Goal: Find contact information

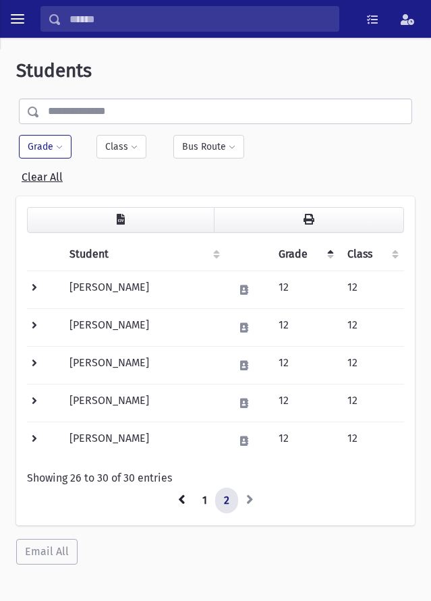
scroll to position [38, 0]
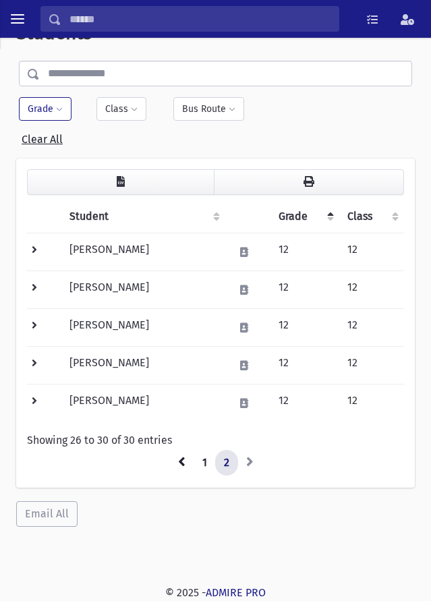
click at [46, 107] on button "Grade" at bounding box center [45, 109] width 53 height 24
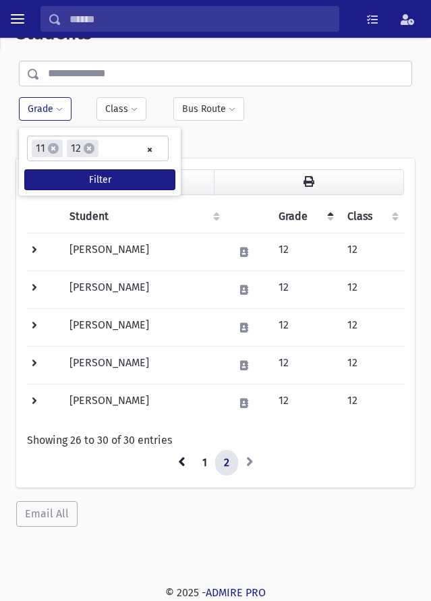
click at [95, 155] on li "× 12" at bounding box center [83, 149] width 32 height 18
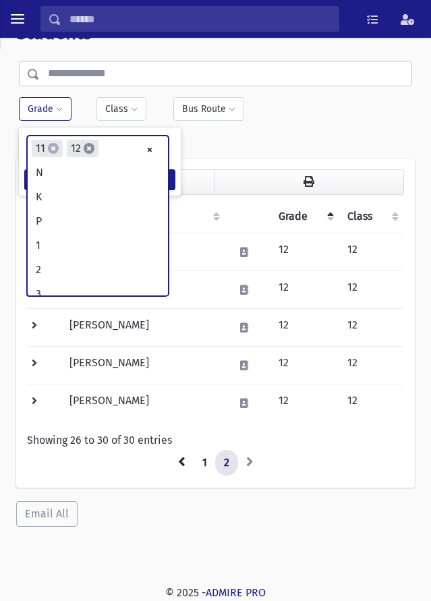
scroll to position [254, 0]
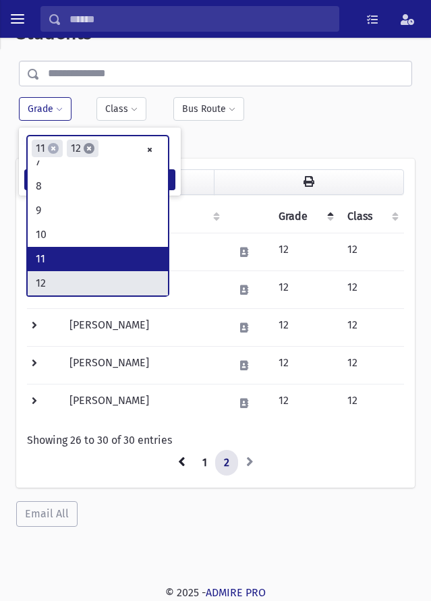
click at [91, 152] on span "×" at bounding box center [89, 148] width 11 height 11
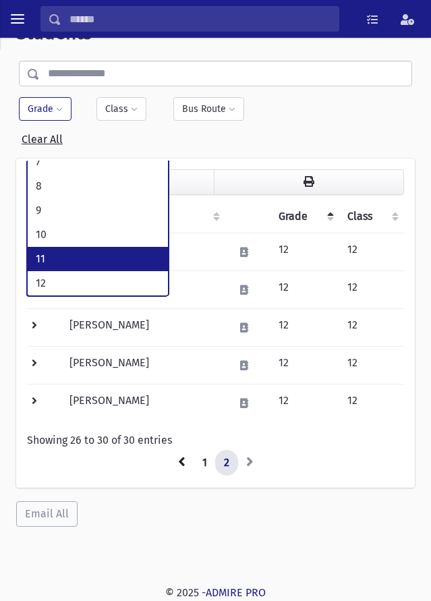
click at [41, 108] on button "Grade" at bounding box center [45, 109] width 53 height 24
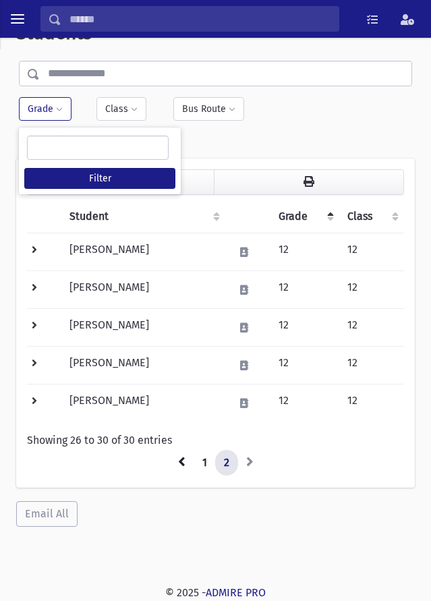
click at [69, 142] on ul at bounding box center [98, 147] width 140 height 22
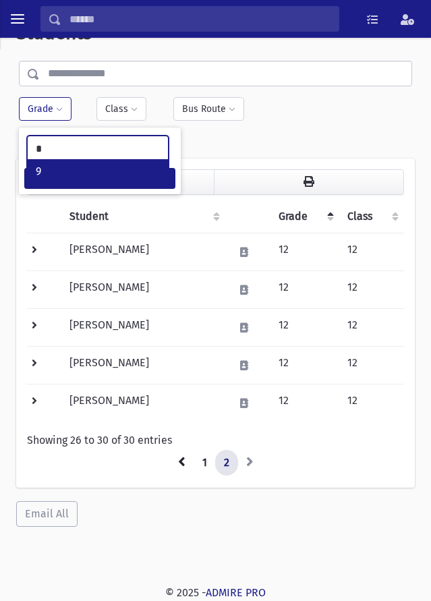
type input "*"
select select "**"
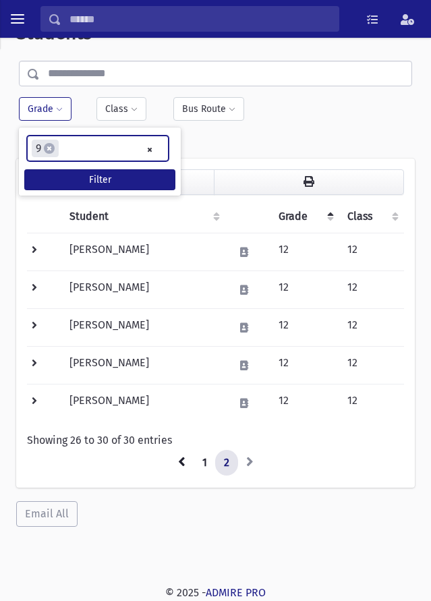
scroll to position [189, 0]
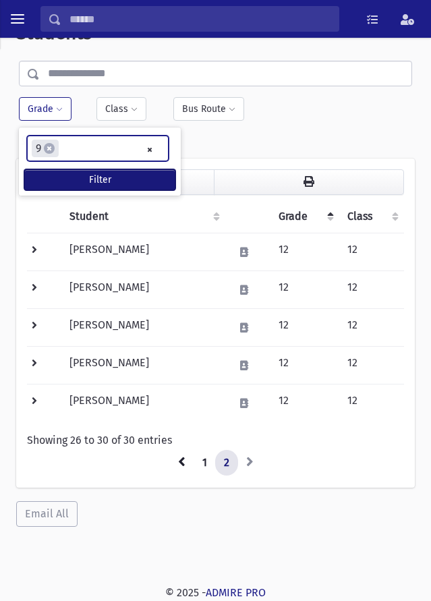
click at [102, 179] on button "Filter" at bounding box center [99, 179] width 151 height 21
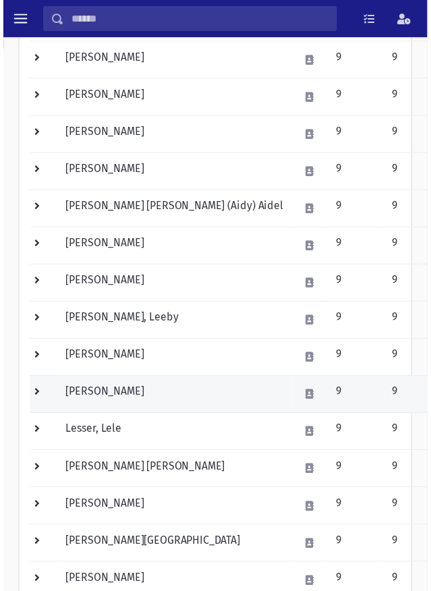
scroll to position [472, 0]
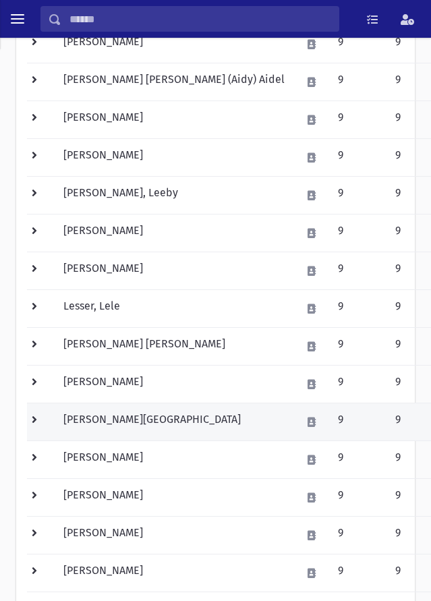
click at [227, 427] on td "[PERSON_NAME][GEOGRAPHIC_DATA]" at bounding box center [174, 422] width 238 height 38
click at [43, 420] on td at bounding box center [41, 422] width 28 height 38
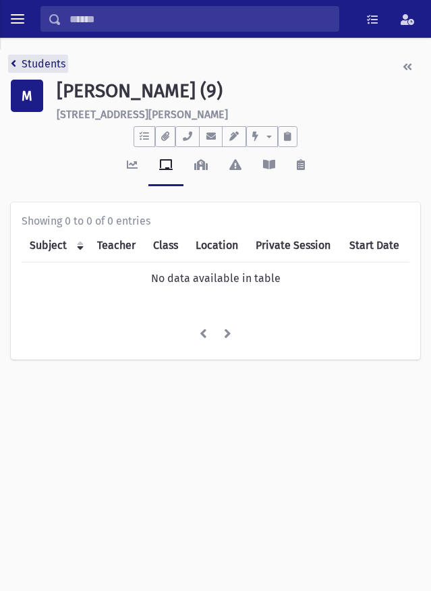
click at [26, 62] on link "Students" at bounding box center [38, 63] width 55 height 13
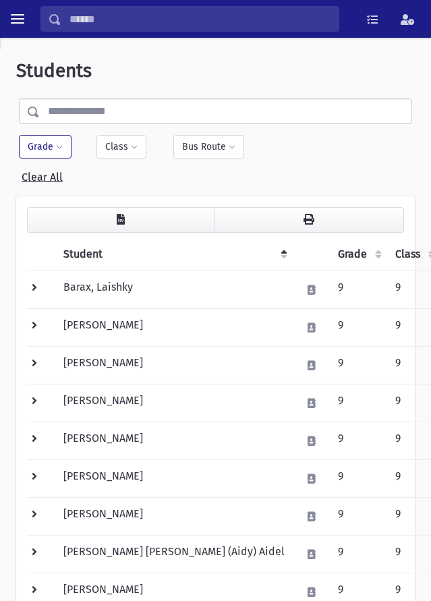
click at [55, 136] on button "Grade" at bounding box center [45, 147] width 53 height 24
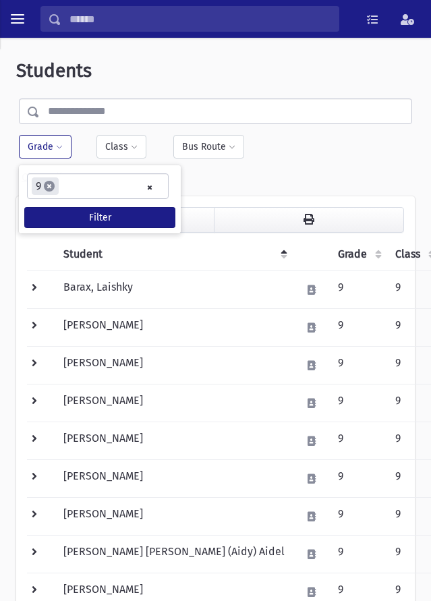
click at [49, 184] on span "×" at bounding box center [49, 186] width 11 height 11
select select
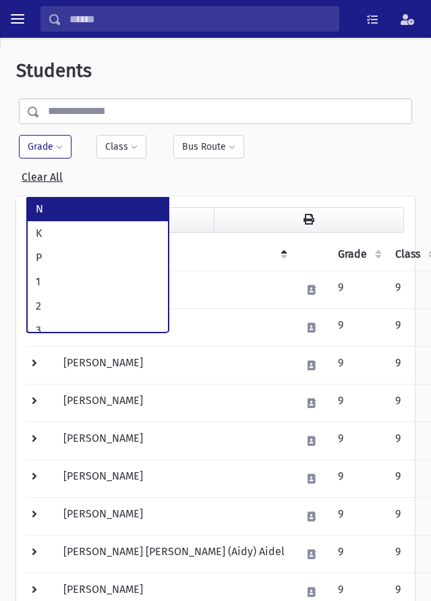
click at [50, 110] on input "text" at bounding box center [226, 112] width 372 height 26
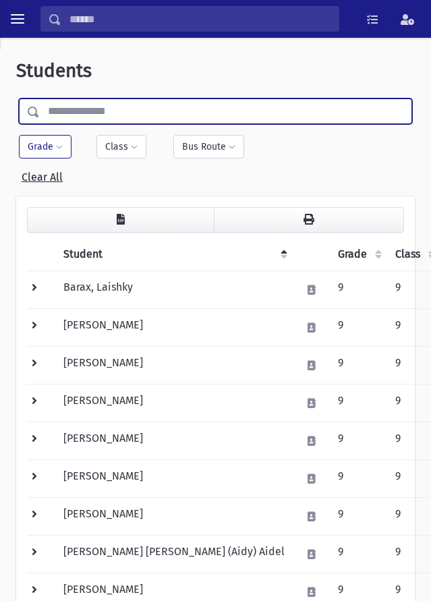
click at [19, 142] on button "Grade" at bounding box center [45, 147] width 53 height 24
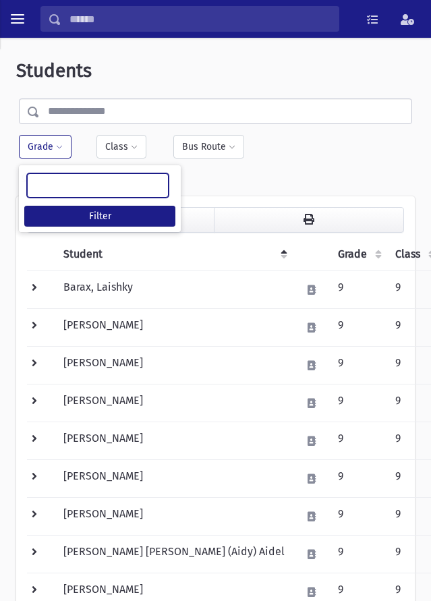
click at [85, 182] on ul at bounding box center [98, 185] width 140 height 22
type input "**"
select select "**"
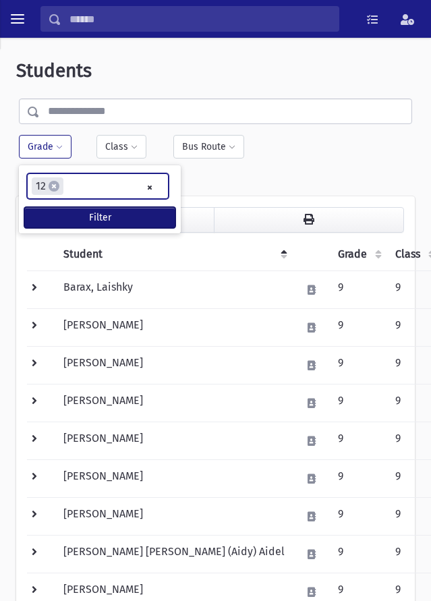
click at [101, 216] on button "Filter" at bounding box center [99, 217] width 151 height 21
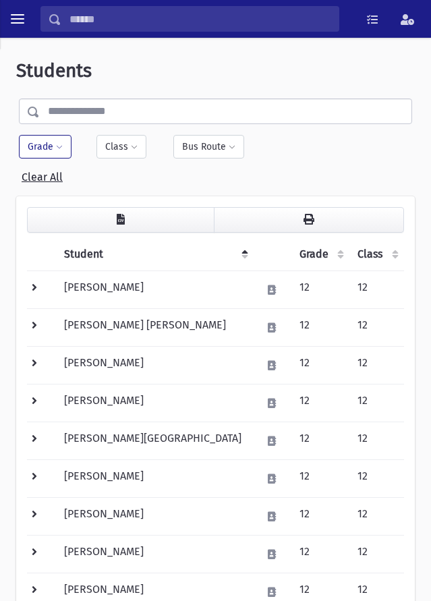
click at [37, 152] on button "Grade" at bounding box center [45, 147] width 53 height 24
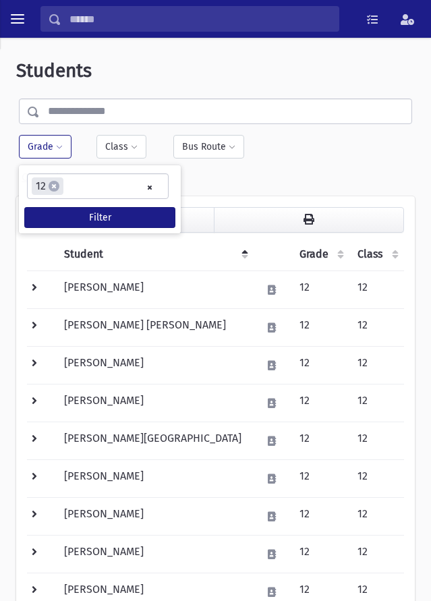
click at [76, 186] on ul "× × 12" at bounding box center [98, 186] width 140 height 24
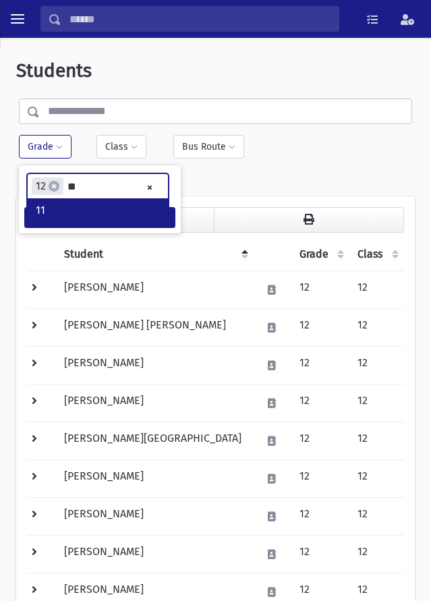
type input "**"
select select "**"
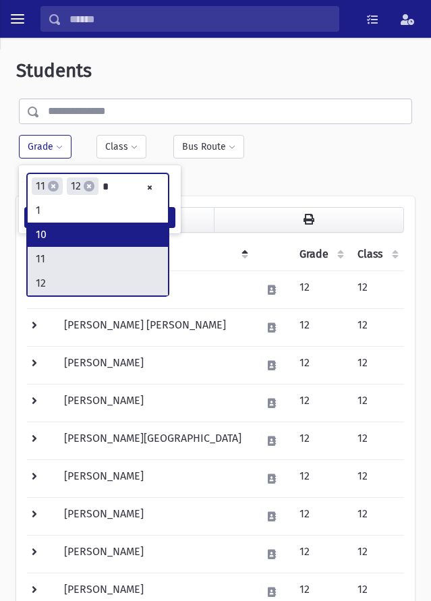
type input "*"
select select "**"
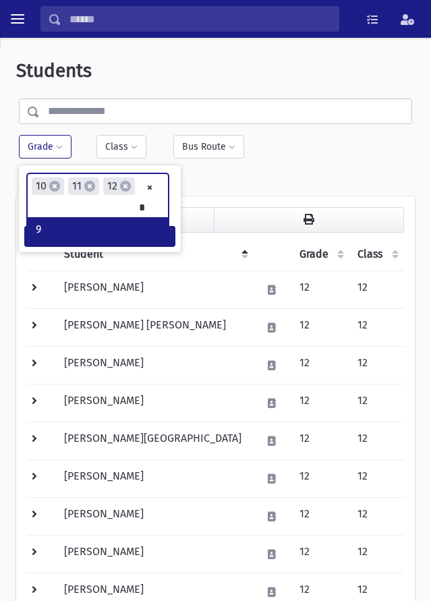
type input "*"
select select "**"
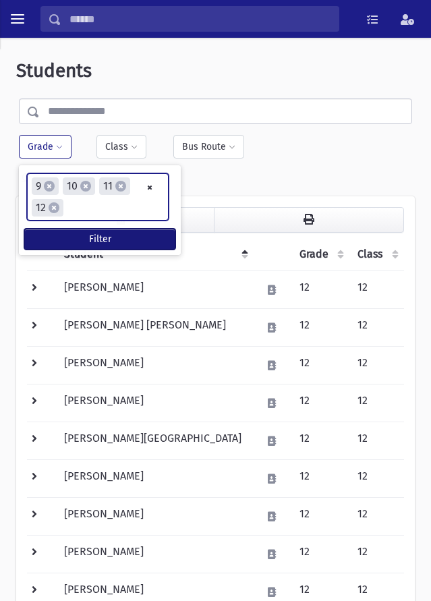
click at [63, 241] on button "Filter" at bounding box center [99, 239] width 151 height 21
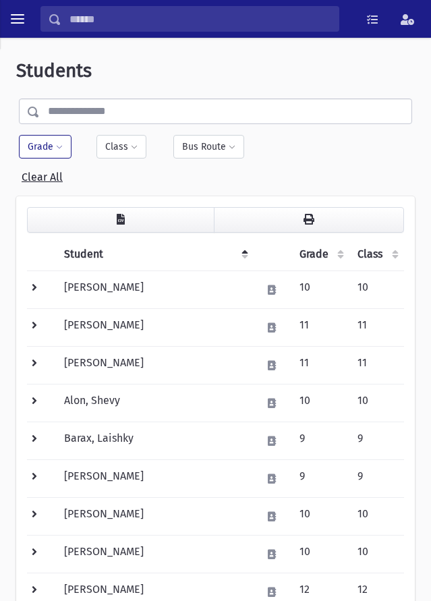
click at [306, 249] on th "Grade" at bounding box center [321, 254] width 59 height 33
click at [312, 256] on th "Grade" at bounding box center [321, 254] width 59 height 33
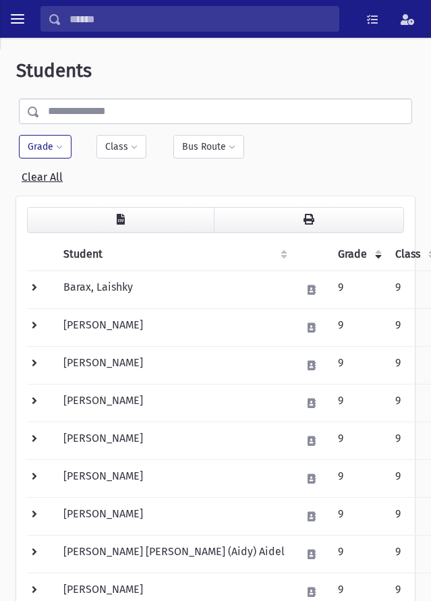
click at [330, 256] on th "Grade" at bounding box center [358, 254] width 57 height 33
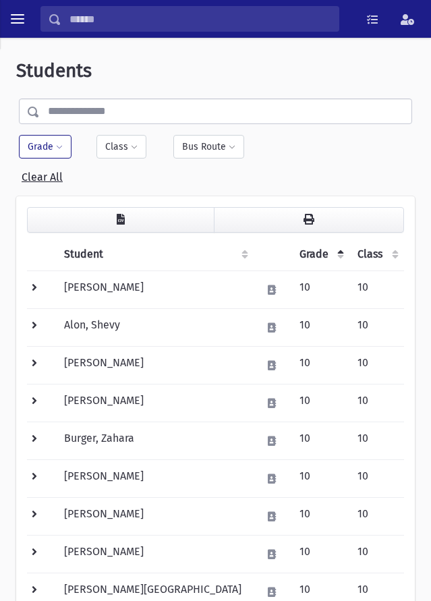
click at [85, 254] on th "Student" at bounding box center [155, 254] width 198 height 33
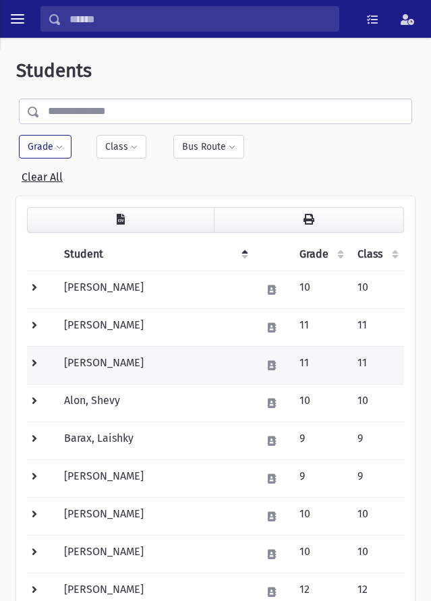
click at [38, 366] on td at bounding box center [41, 365] width 29 height 38
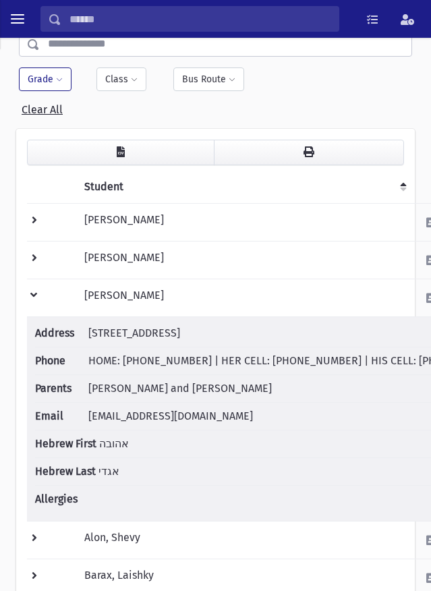
scroll to position [67, 26]
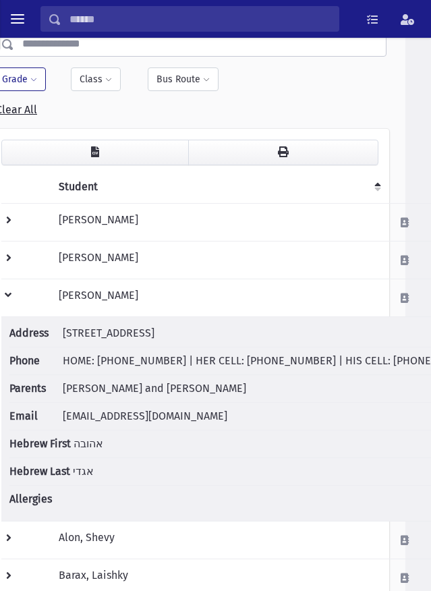
click at [107, 414] on span "[EMAIL_ADDRESS][DOMAIN_NAME]" at bounding box center [145, 416] width 165 height 13
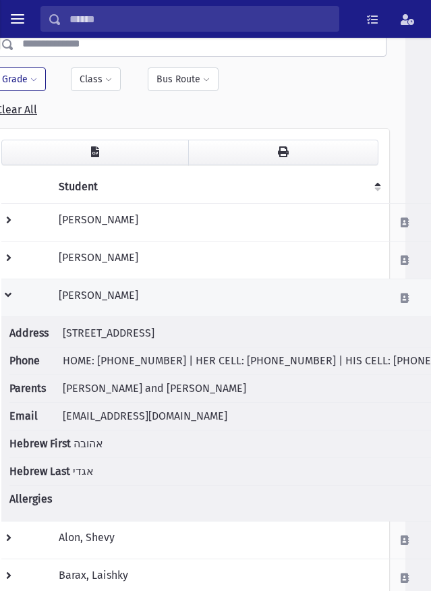
click at [16, 295] on td at bounding box center [25, 298] width 49 height 38
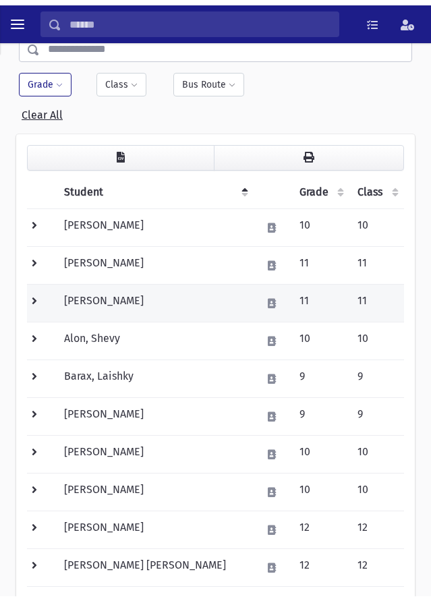
scroll to position [67, 0]
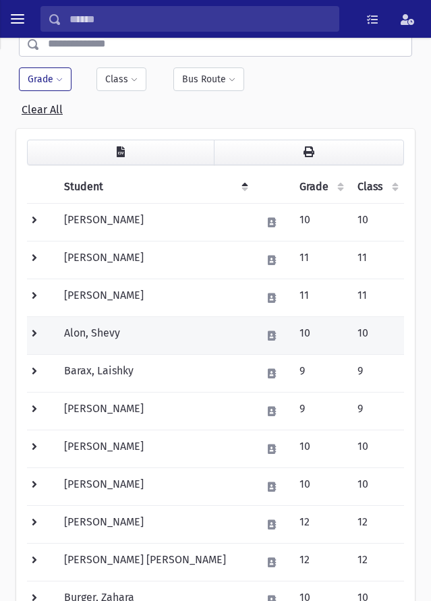
click at [38, 333] on td at bounding box center [41, 336] width 29 height 38
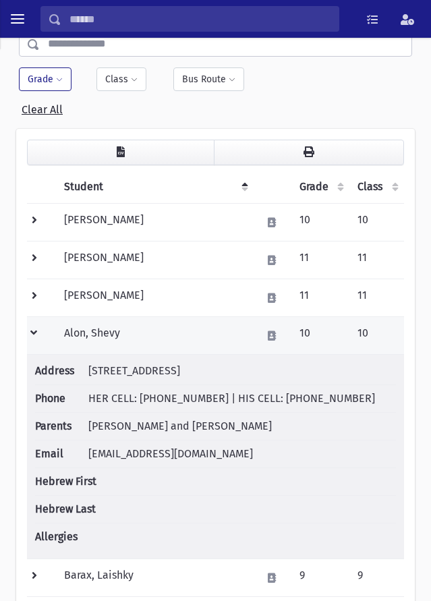
click at [37, 329] on td at bounding box center [41, 336] width 29 height 38
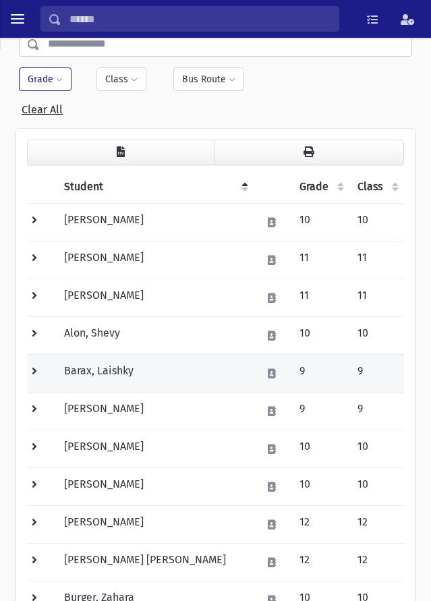
scroll to position [135, 0]
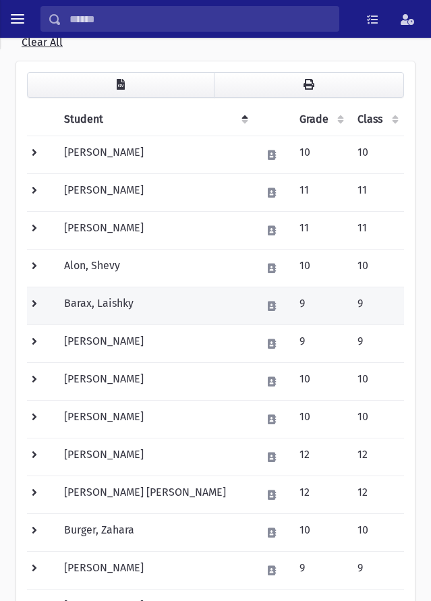
click at [36, 302] on td at bounding box center [41, 306] width 29 height 38
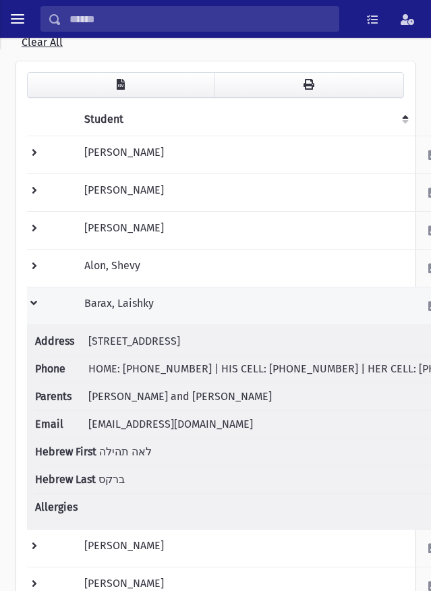
click at [32, 300] on td at bounding box center [51, 306] width 49 height 38
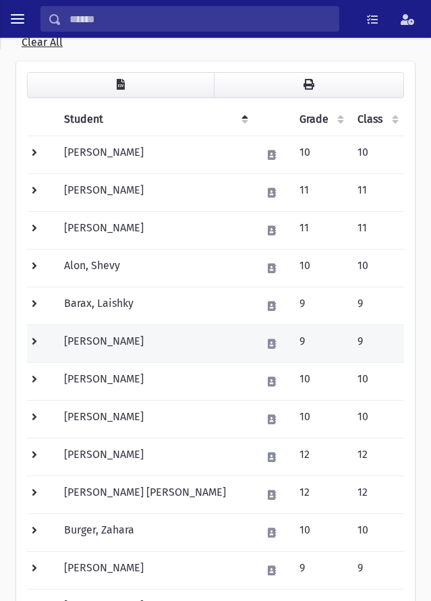
click at [34, 340] on td at bounding box center [41, 344] width 29 height 38
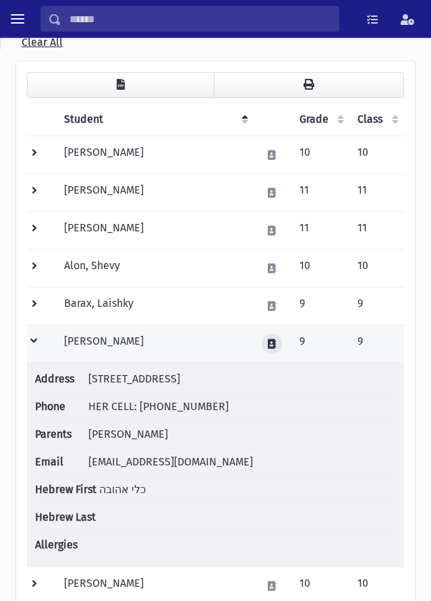
click at [268, 348] on icon at bounding box center [272, 343] width 8 height 9
click at [217, 345] on td "[PERSON_NAME]" at bounding box center [155, 344] width 198 height 38
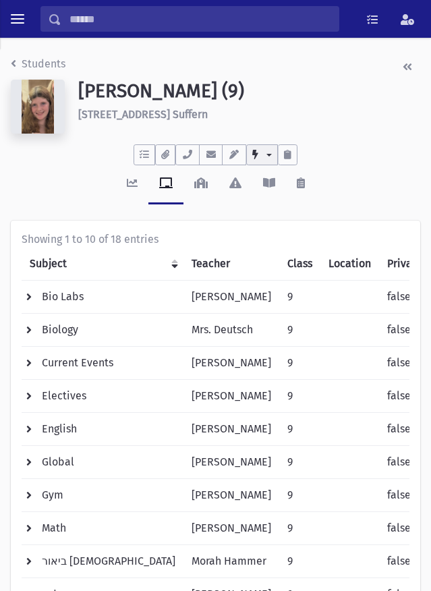
click at [265, 160] on button "Quick Actions" at bounding box center [262, 154] width 32 height 21
click at [305, 155] on div "To Do's No open tasks Show List Documents No documents Show List Select an Emai…" at bounding box center [216, 152] width 410 height 26
click at [211, 191] on link "Attendance" at bounding box center [201, 185] width 35 height 40
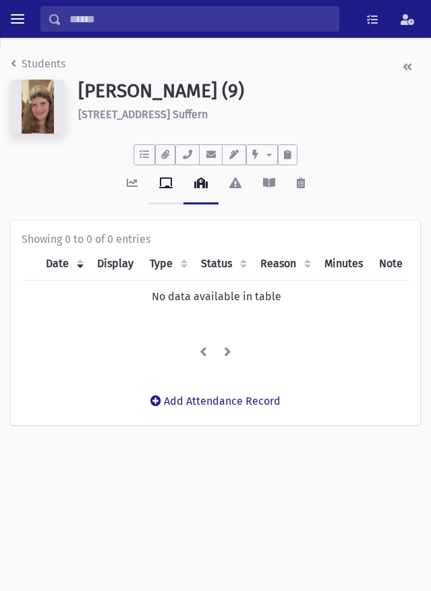
click at [169, 189] on link "Enrollments" at bounding box center [165, 185] width 35 height 40
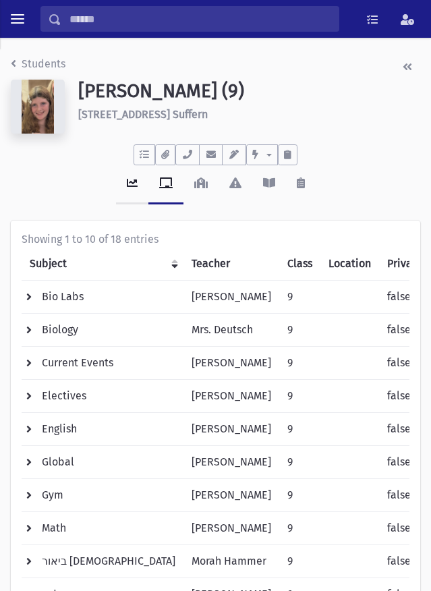
click at [123, 187] on link "Activity" at bounding box center [132, 185] width 32 height 40
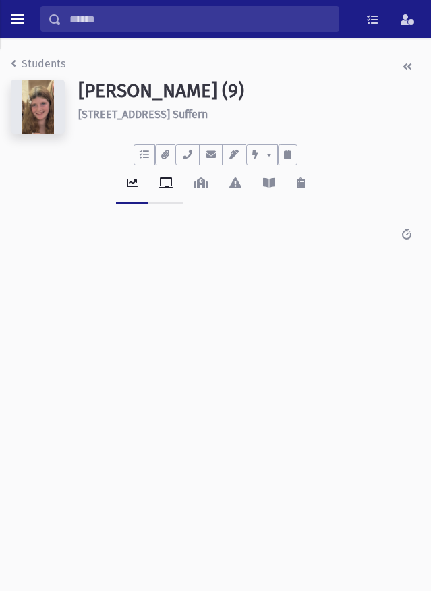
click at [165, 191] on link "Enrollments" at bounding box center [165, 185] width 35 height 40
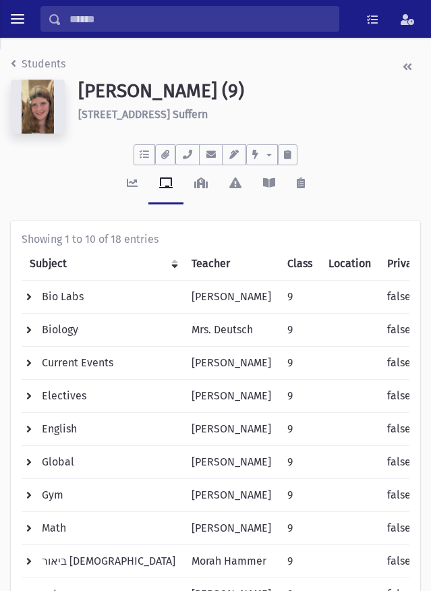
click at [134, 111] on h6 "43 Powder Horn Drive Suffern" at bounding box center [249, 114] width 342 height 13
click at [298, 192] on link "Marks" at bounding box center [301, 185] width 30 height 40
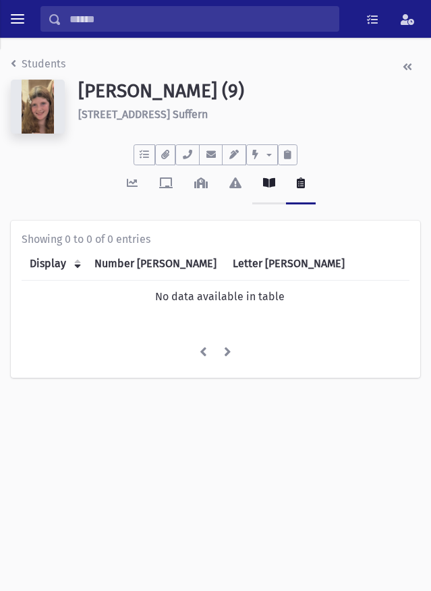
click at [271, 191] on link "Test Marks" at bounding box center [269, 185] width 34 height 40
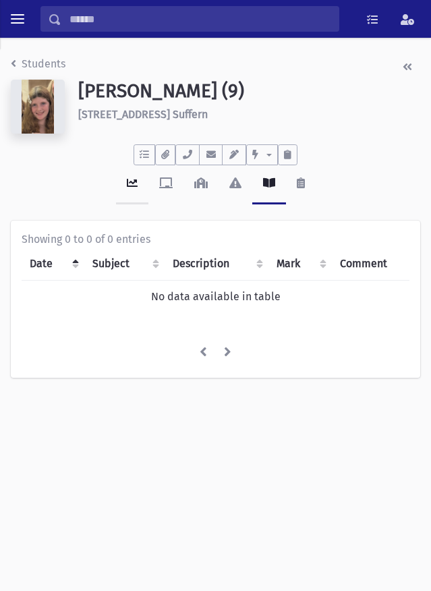
click at [127, 190] on link "Activity" at bounding box center [132, 185] width 32 height 40
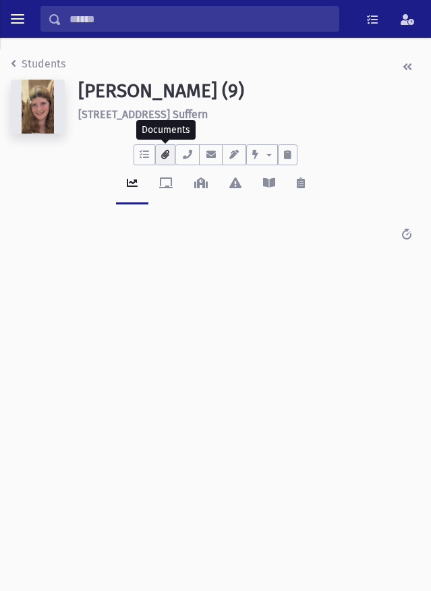
click at [165, 158] on icon "button" at bounding box center [165, 154] width 8 height 9
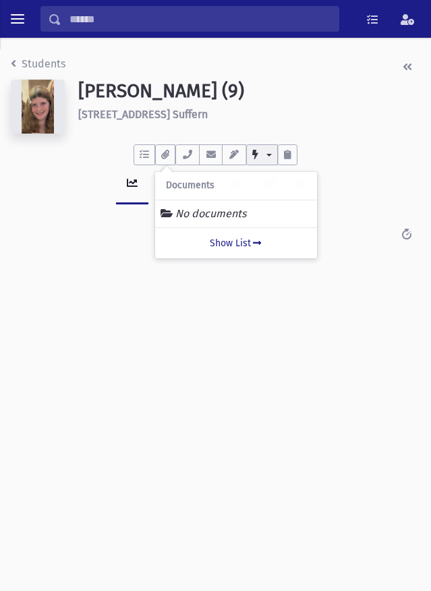
click at [270, 157] on button "Quick Actions" at bounding box center [262, 154] width 32 height 21
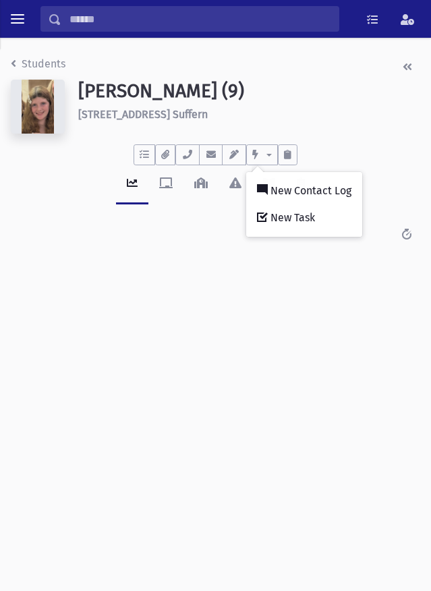
click at [321, 158] on div "To Do's No open tasks Show List Documents No documents Show List Select an Emai…" at bounding box center [216, 152] width 410 height 26
click at [17, 62] on link "Students" at bounding box center [38, 63] width 55 height 13
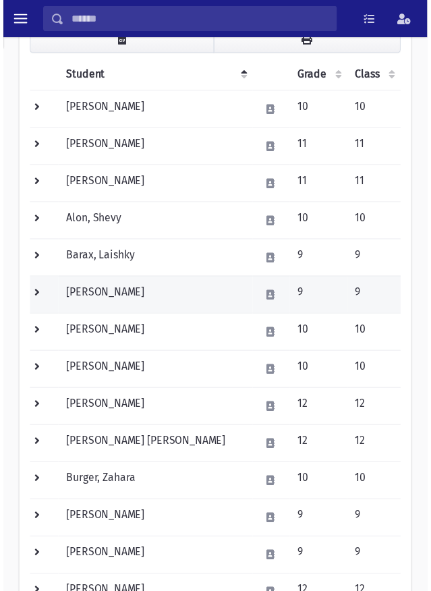
scroll to position [202, 0]
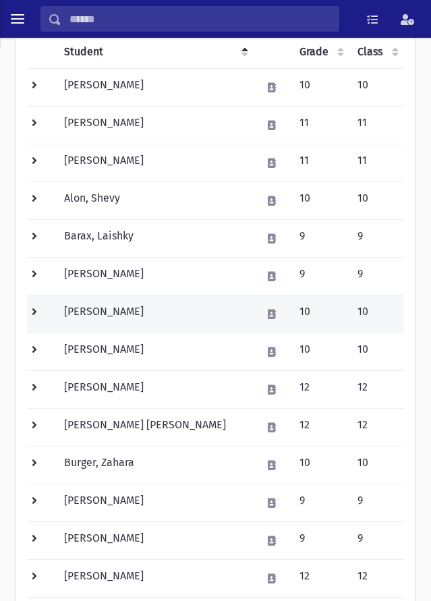
click at [42, 310] on td at bounding box center [41, 314] width 29 height 38
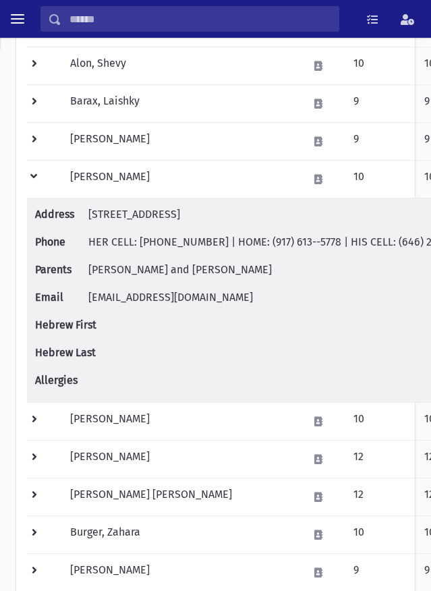
scroll to position [337, 20]
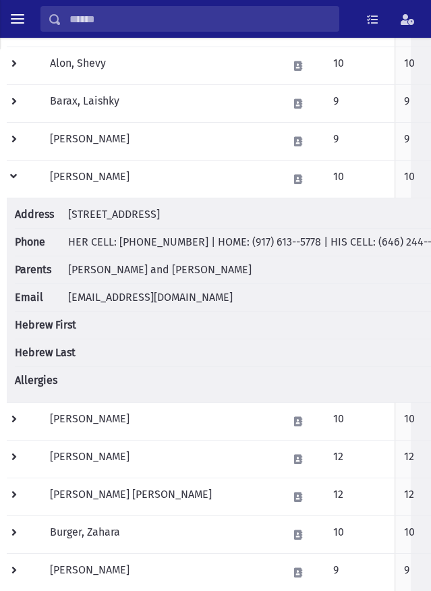
click at [155, 246] on span "HER CELL: [PHONE_NUMBER] | HOME: (917) 613--5778 | HIS CELL: (646) 244--5355" at bounding box center [260, 242] width 385 height 13
click at [150, 241] on span "HER CELL: [PHONE_NUMBER] | HOME: (917) 613--5778 | HIS CELL: (646) 244--5355" at bounding box center [260, 242] width 385 height 13
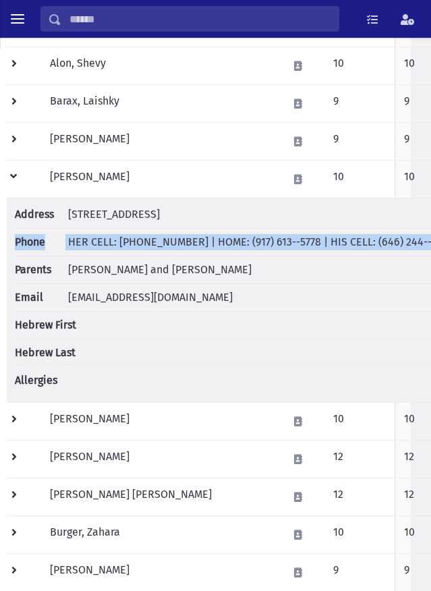
click at [150, 241] on span "HER CELL: [PHONE_NUMBER] | HOME: (917) 613--5778 | HIS CELL: (646) 244--5355" at bounding box center [260, 242] width 385 height 13
click at [169, 238] on span "HER CELL: [PHONE_NUMBER] | HOME: (917) 613--5778 | HIS CELL: (646) 244--5355" at bounding box center [260, 242] width 385 height 13
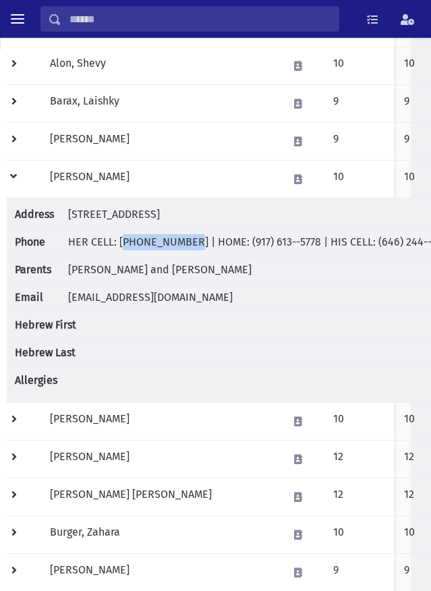
drag, startPoint x: 178, startPoint y: 240, endPoint x: 121, endPoint y: 240, distance: 56.7
click at [121, 240] on span "HER CELL: [PHONE_NUMBER] | HOME: (917) 613--5778 | HIS CELL: (646) 244--5355" at bounding box center [260, 242] width 385 height 13
copy span "[PHONE_NUMBER]"
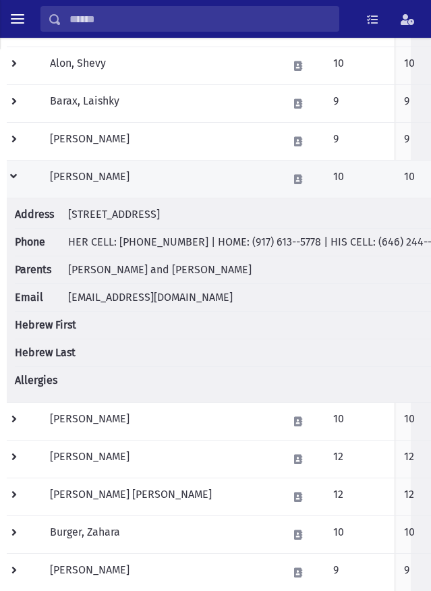
click at [11, 171] on td at bounding box center [24, 179] width 35 height 38
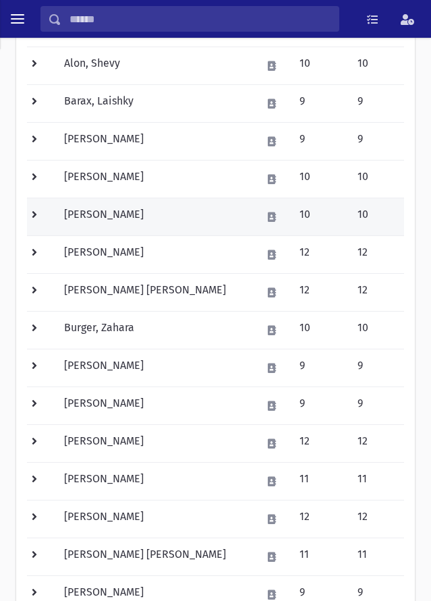
click at [36, 214] on td at bounding box center [41, 217] width 29 height 38
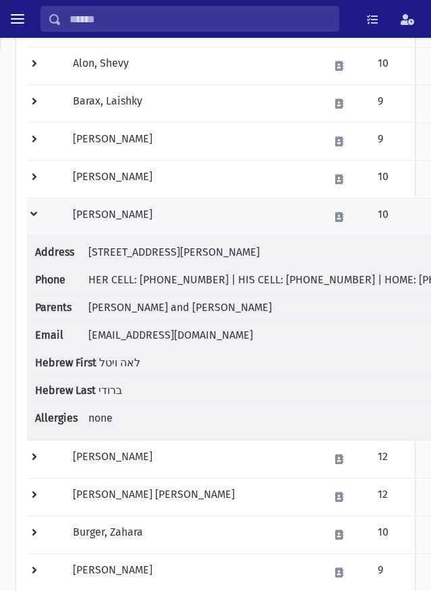
click at [38, 216] on td at bounding box center [46, 217] width 38 height 38
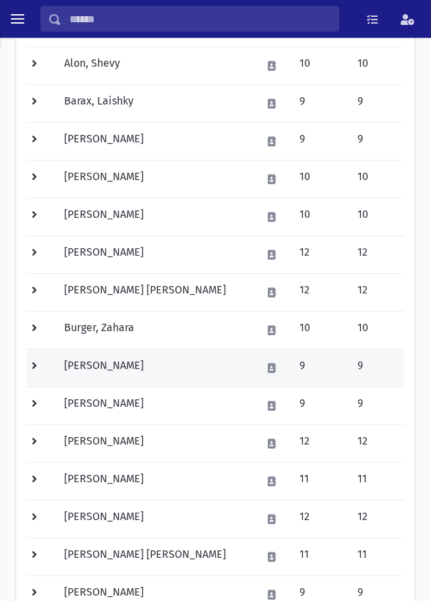
click at [38, 362] on td at bounding box center [41, 368] width 29 height 38
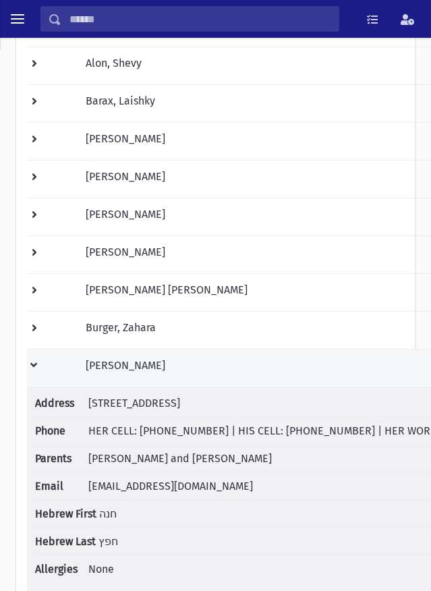
click at [37, 355] on td at bounding box center [52, 368] width 51 height 38
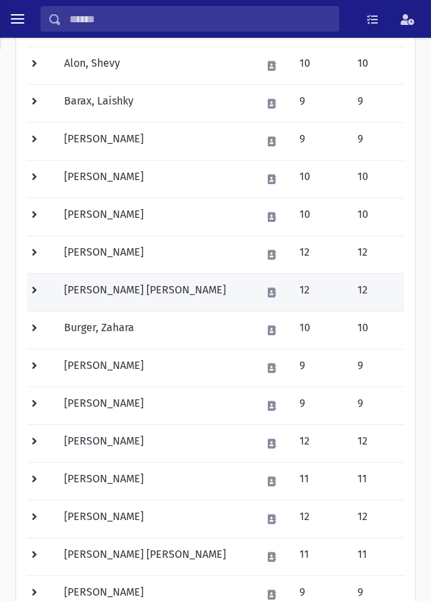
click at [35, 293] on td at bounding box center [41, 292] width 29 height 38
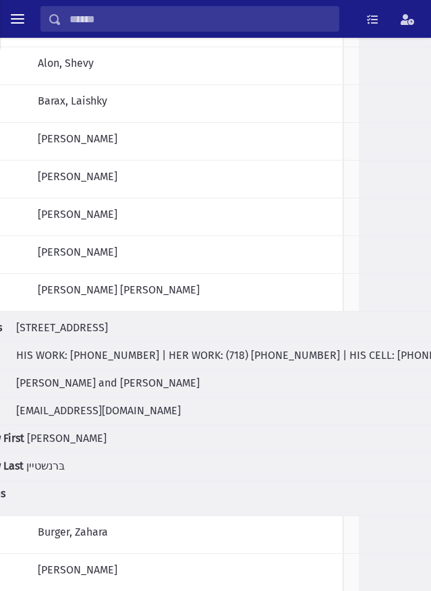
scroll to position [337, 53]
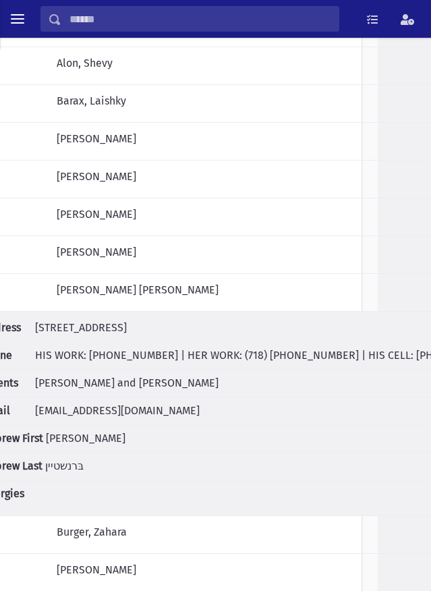
drag, startPoint x: 226, startPoint y: 353, endPoint x: 309, endPoint y: 360, distance: 83.3
copy span "(718) [PHONE_NUMBER]"
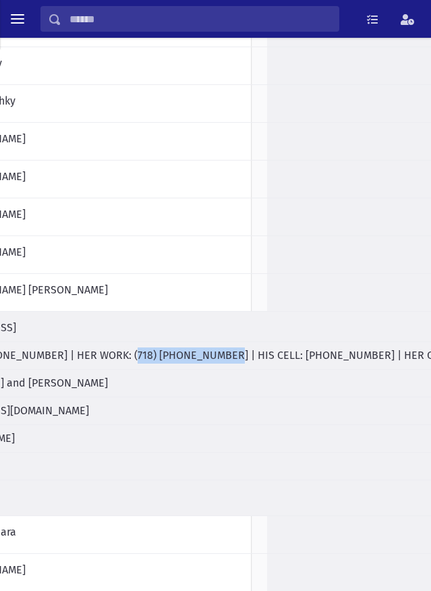
scroll to position [337, 205]
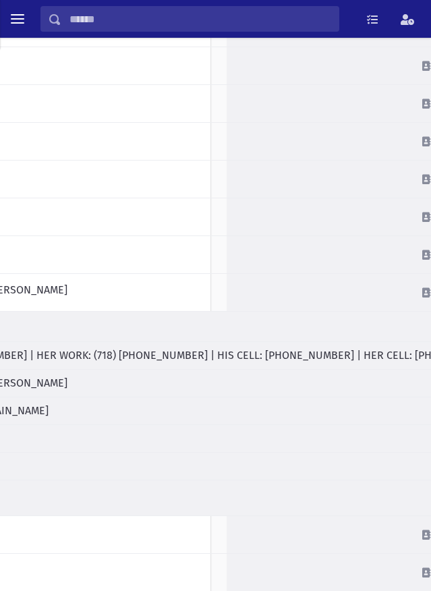
click at [244, 351] on span "HIS WORK: [PHONE_NUMBER] | HER WORK: (718) [PHONE_NUMBER] | HIS CELL: [PHONE_NU…" at bounding box center [337, 355] width 906 height 13
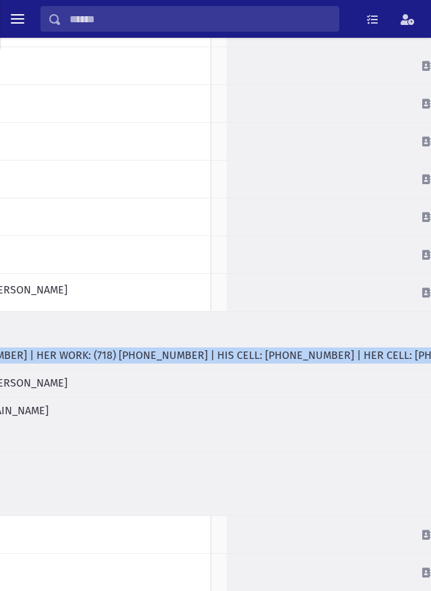
click at [244, 351] on span "HIS WORK: [PHONE_NUMBER] | HER WORK: (718) [PHONE_NUMBER] | HIS CELL: [PHONE_NU…" at bounding box center [337, 355] width 906 height 13
click at [229, 359] on span "HIS WORK: [PHONE_NUMBER] | HER WORK: (718) [PHONE_NUMBER] | HIS CELL: [PHONE_NU…" at bounding box center [337, 355] width 906 height 13
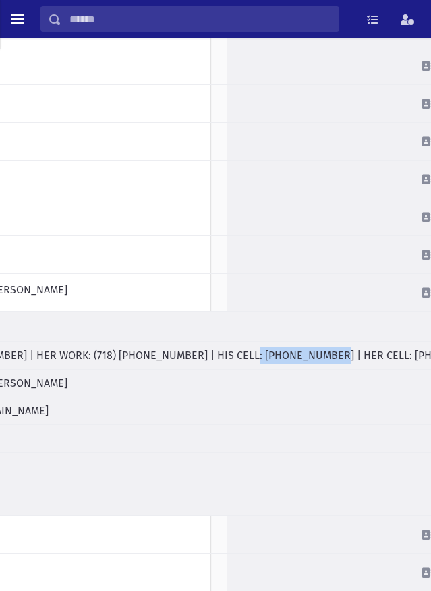
drag, startPoint x: 215, startPoint y: 351, endPoint x: 287, endPoint y: 361, distance: 72.9
click at [287, 361] on span "HIS WORK: [PHONE_NUMBER] | HER WORK: (718) [PHONE_NUMBER] | HIS CELL: [PHONE_NU…" at bounding box center [337, 355] width 906 height 13
copy span "[PHONE_NUMBER]"
drag, startPoint x: 348, startPoint y: 356, endPoint x: 414, endPoint y: 356, distance: 66.1
click at [414, 356] on span "HIS WORK: [PHONE_NUMBER] | HER WORK: (718) [PHONE_NUMBER] | HIS CELL: [PHONE_NU…" at bounding box center [337, 355] width 906 height 13
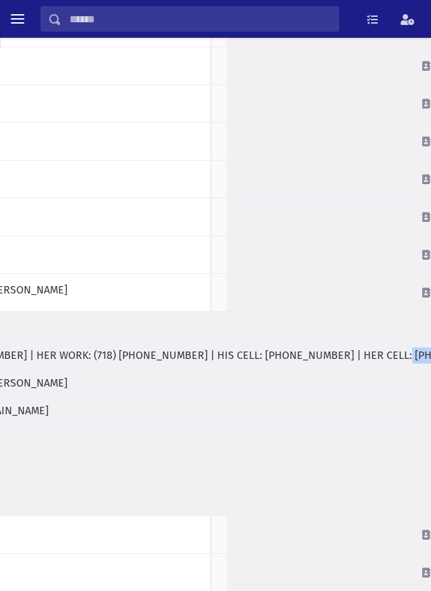
copy span "[PHONE_NUMBER]"
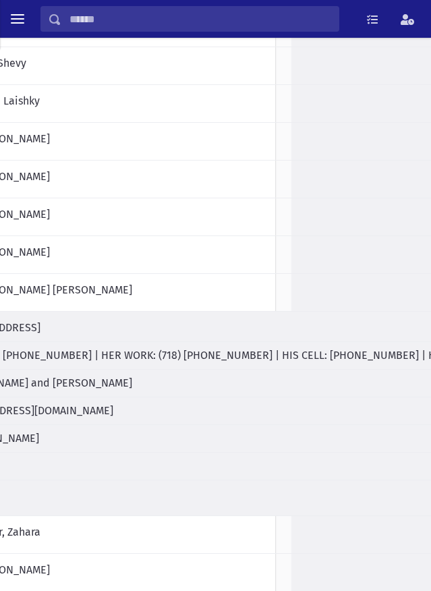
drag, startPoint x: 426, startPoint y: 524, endPoint x: 9, endPoint y: 416, distance: 430.0
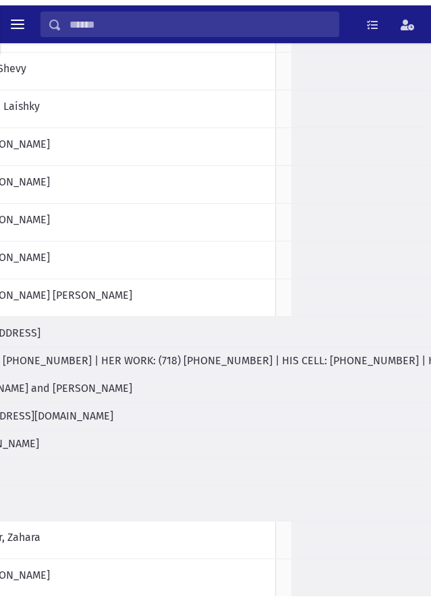
scroll to position [337, 0]
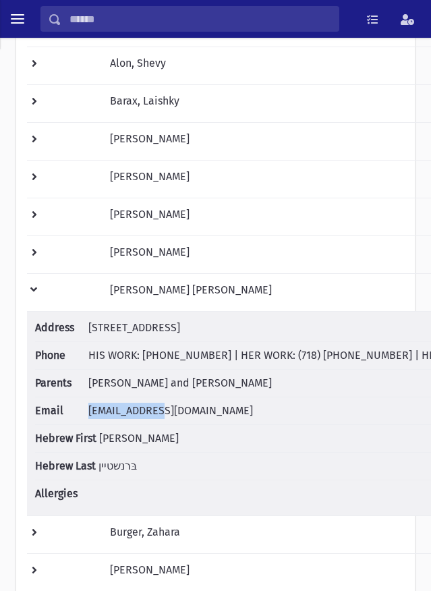
drag, startPoint x: 163, startPoint y: 412, endPoint x: 88, endPoint y: 401, distance: 75.8
copy span "[EMAIL_ADDRESS][DOMAIN_NAME]"
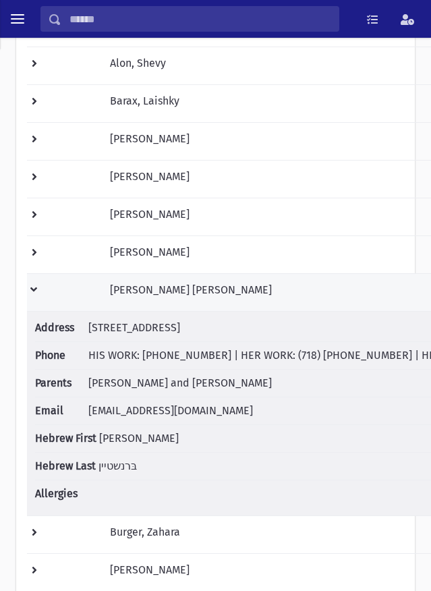
click at [37, 290] on td at bounding box center [64, 292] width 75 height 38
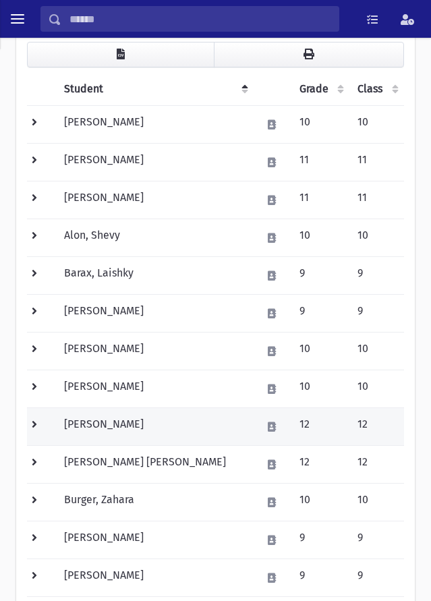
scroll to position [135, 0]
